Goal: Information Seeking & Learning: Learn about a topic

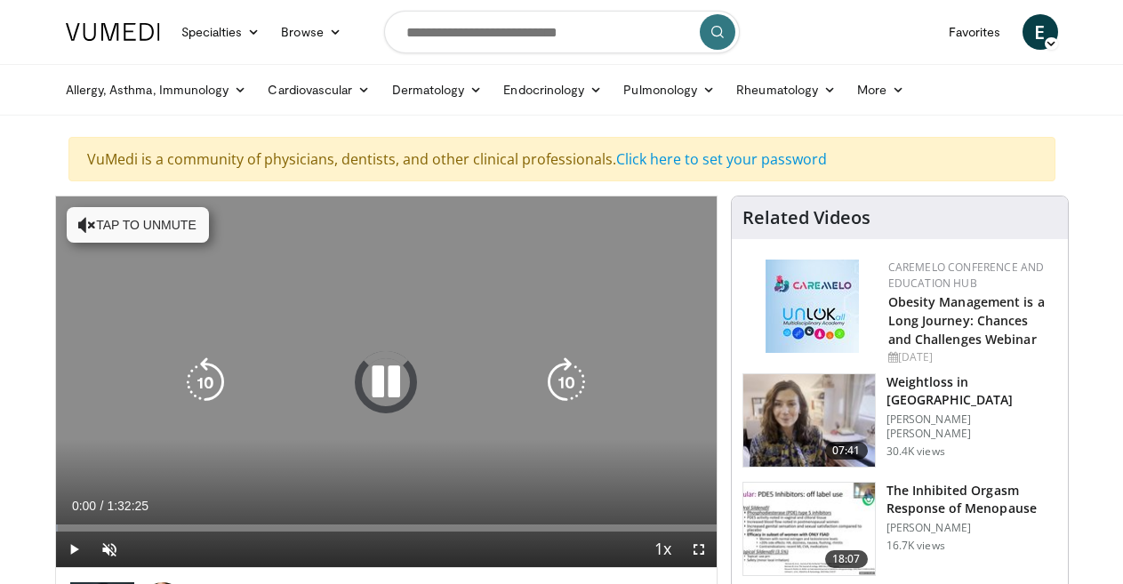
click at [99, 221] on button "Tap to unmute" at bounding box center [138, 225] width 142 height 36
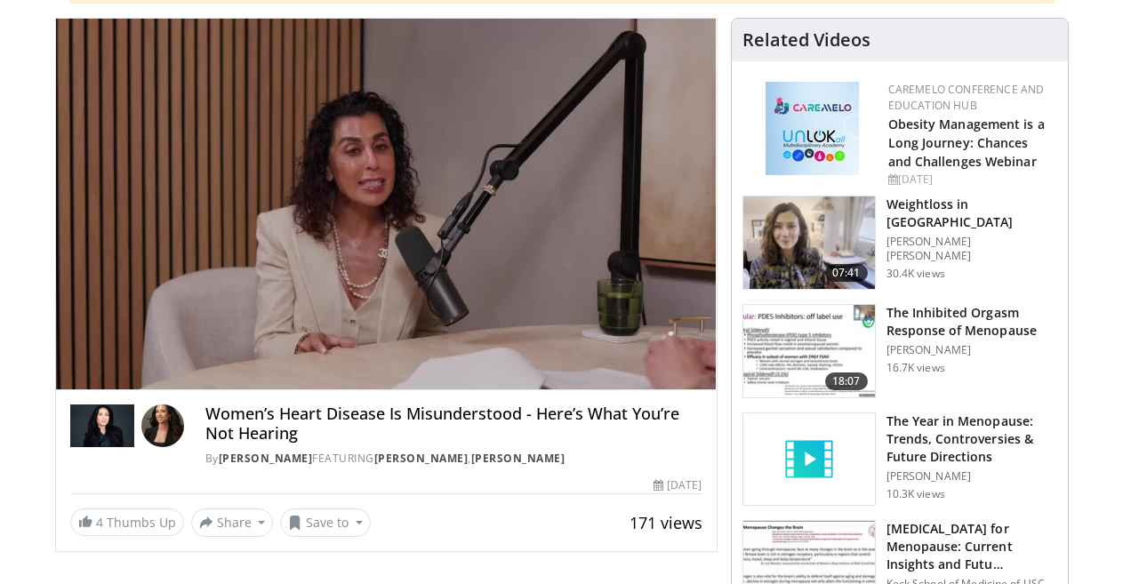
scroll to position [213, 0]
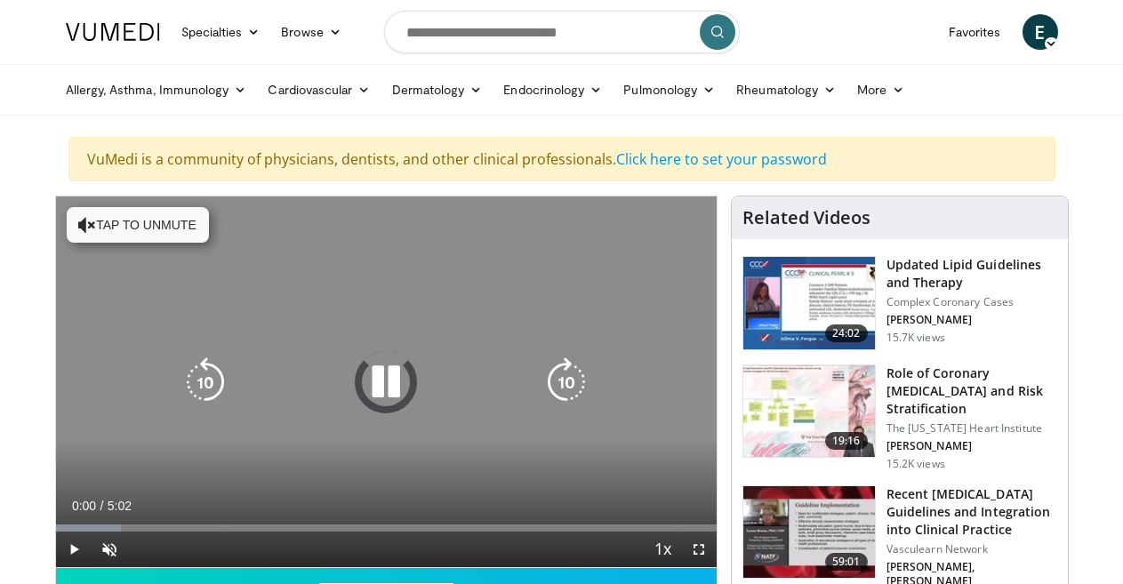
click at [86, 224] on button "Tap to unmute" at bounding box center [138, 225] width 142 height 36
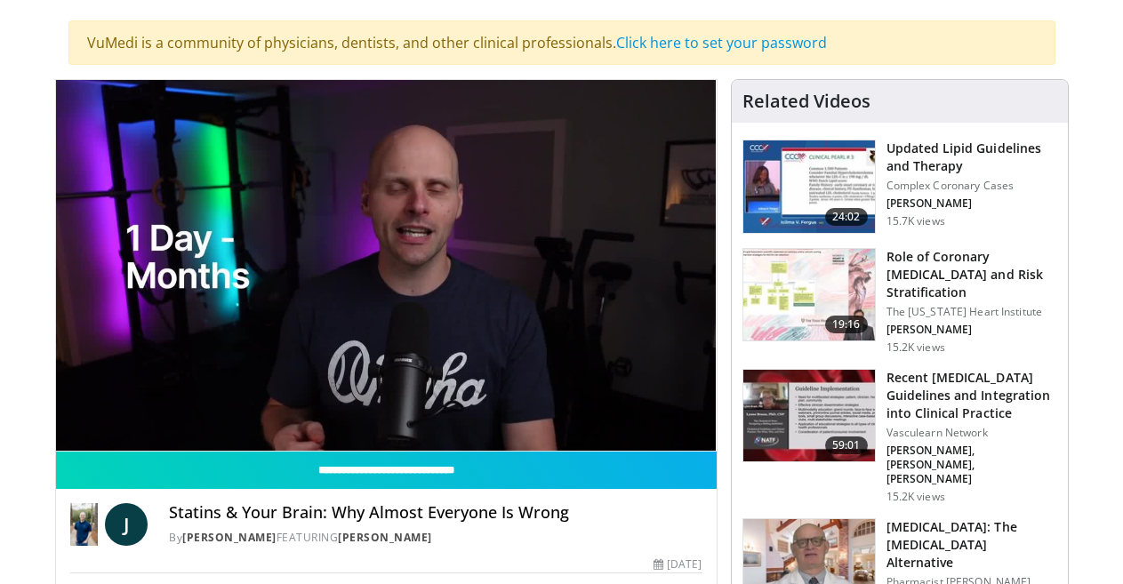
scroll to position [107, 0]
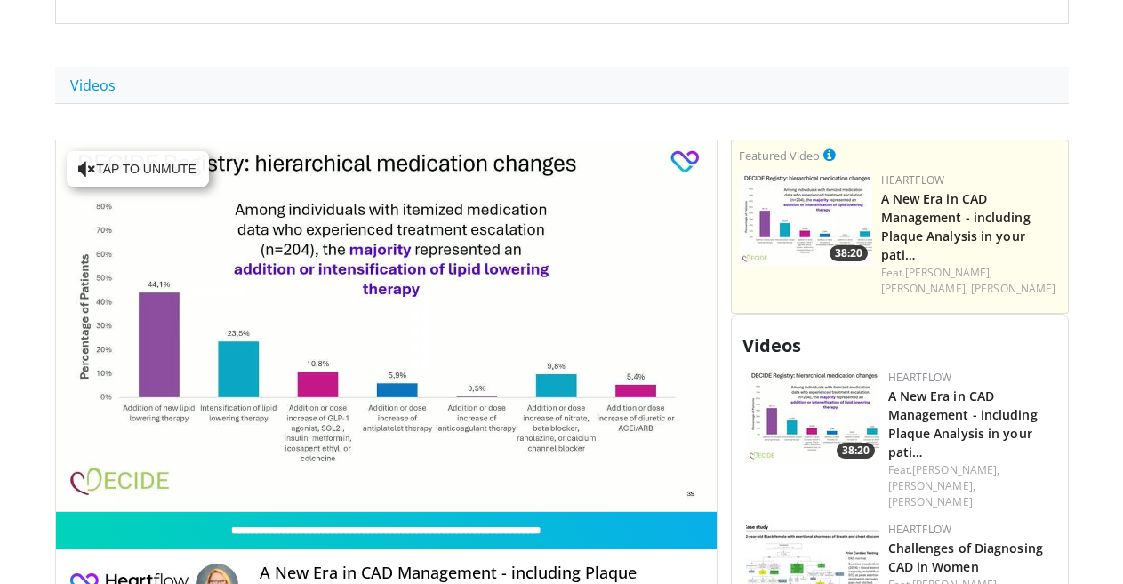
scroll to position [665, 0]
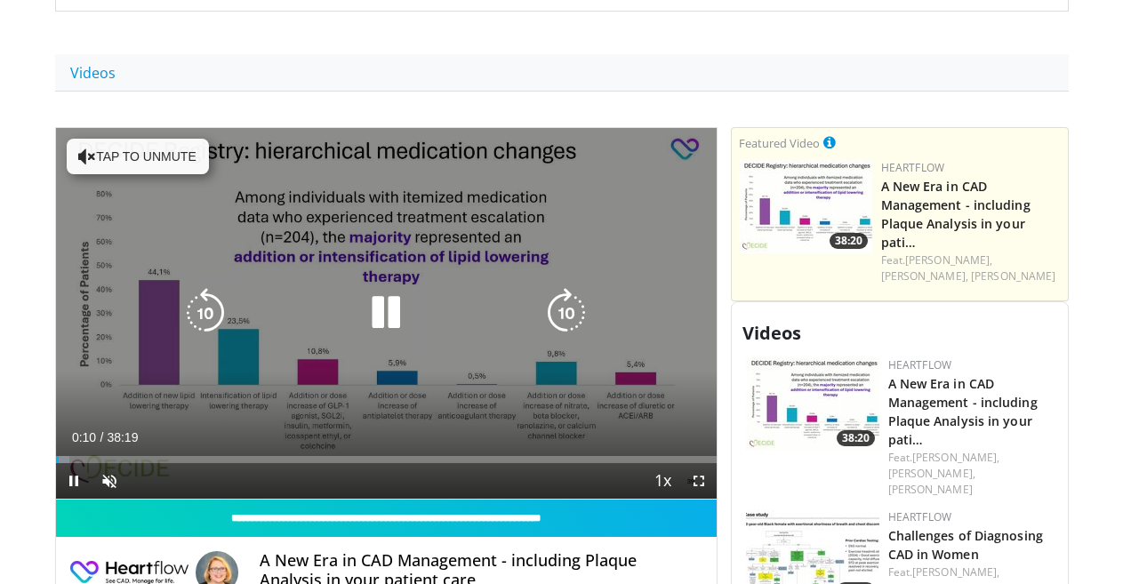
click at [102, 156] on button "Tap to unmute" at bounding box center [138, 157] width 142 height 36
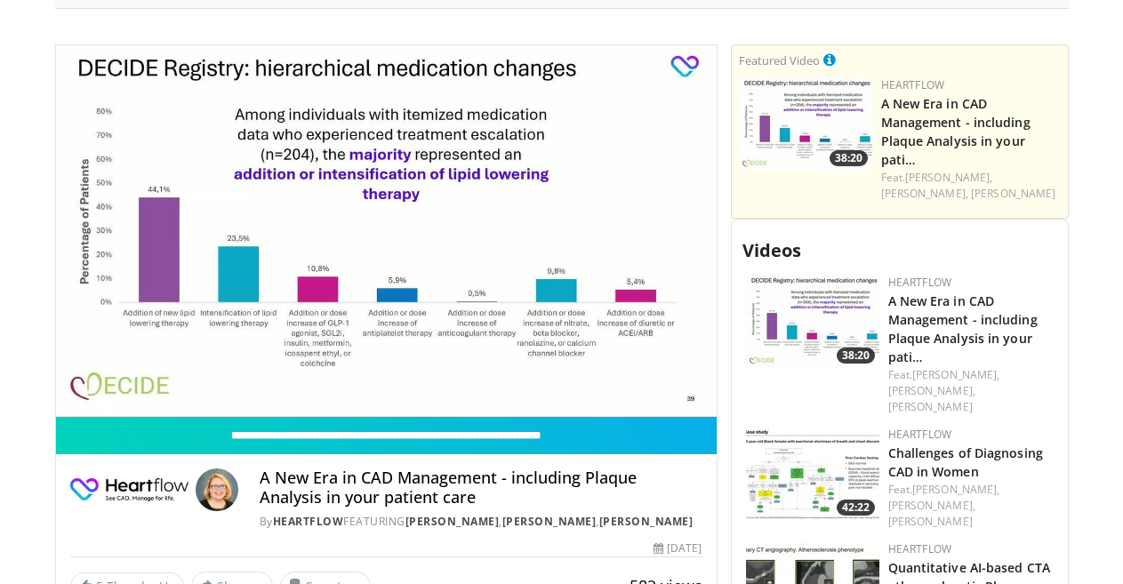
scroll to position [736, 0]
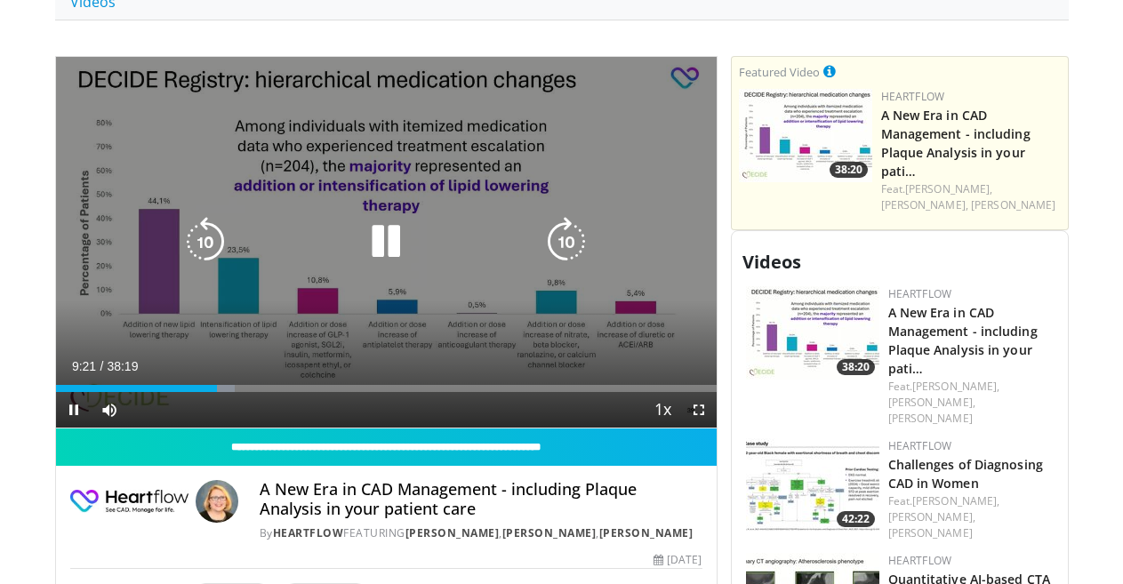
click at [368, 247] on icon "Video Player" at bounding box center [386, 242] width 50 height 50
click at [363, 253] on icon "Video Player" at bounding box center [386, 242] width 50 height 50
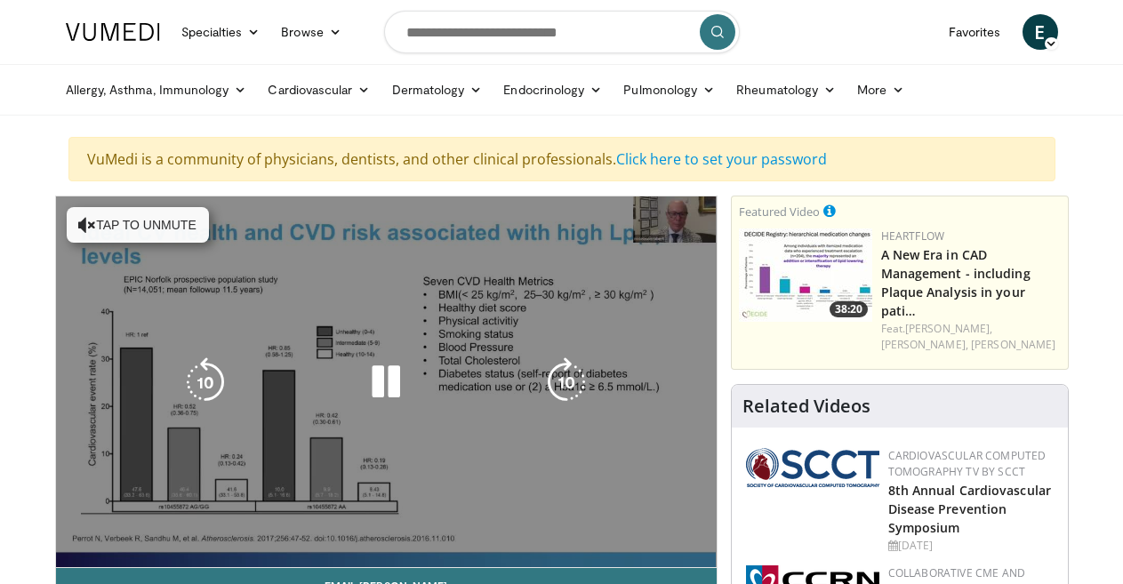
click at [101, 231] on button "Tap to unmute" at bounding box center [138, 225] width 142 height 36
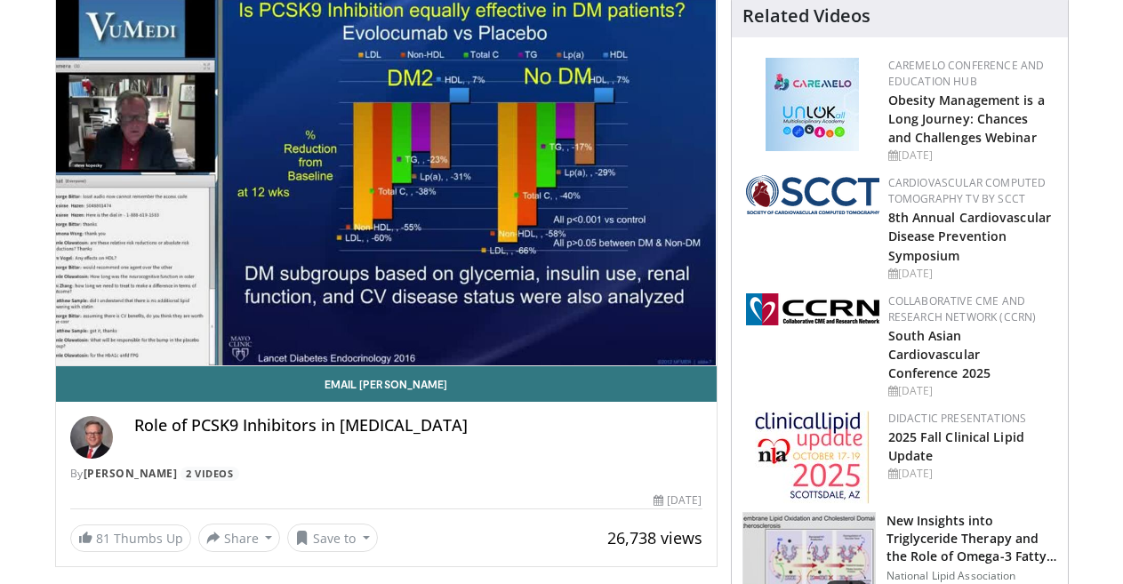
scroll to position [213, 0]
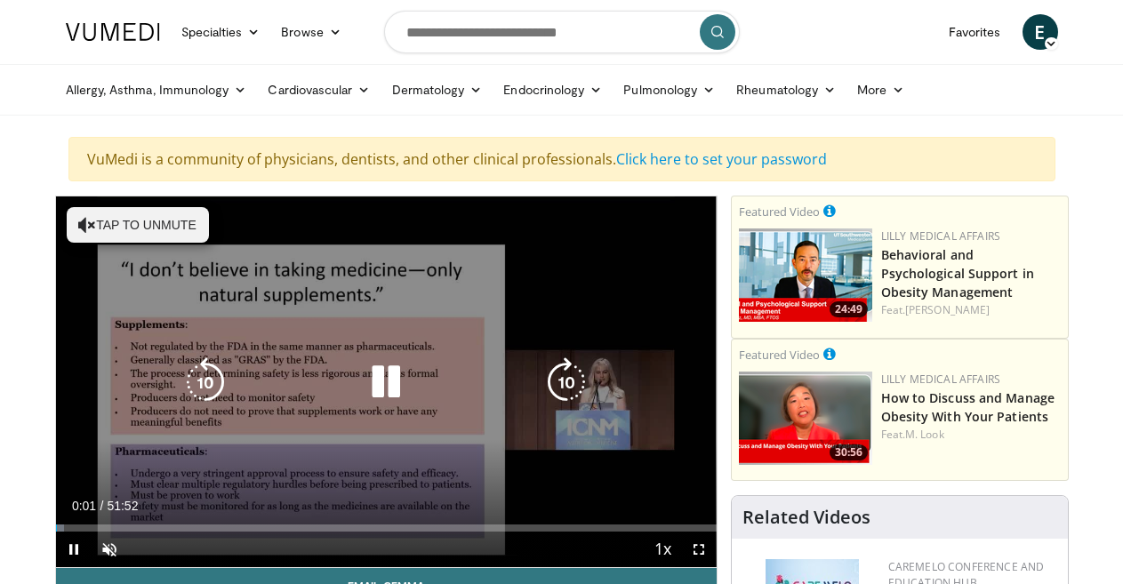
click at [103, 223] on button "Tap to unmute" at bounding box center [138, 225] width 142 height 36
